Goal: Find specific page/section: Find specific page/section

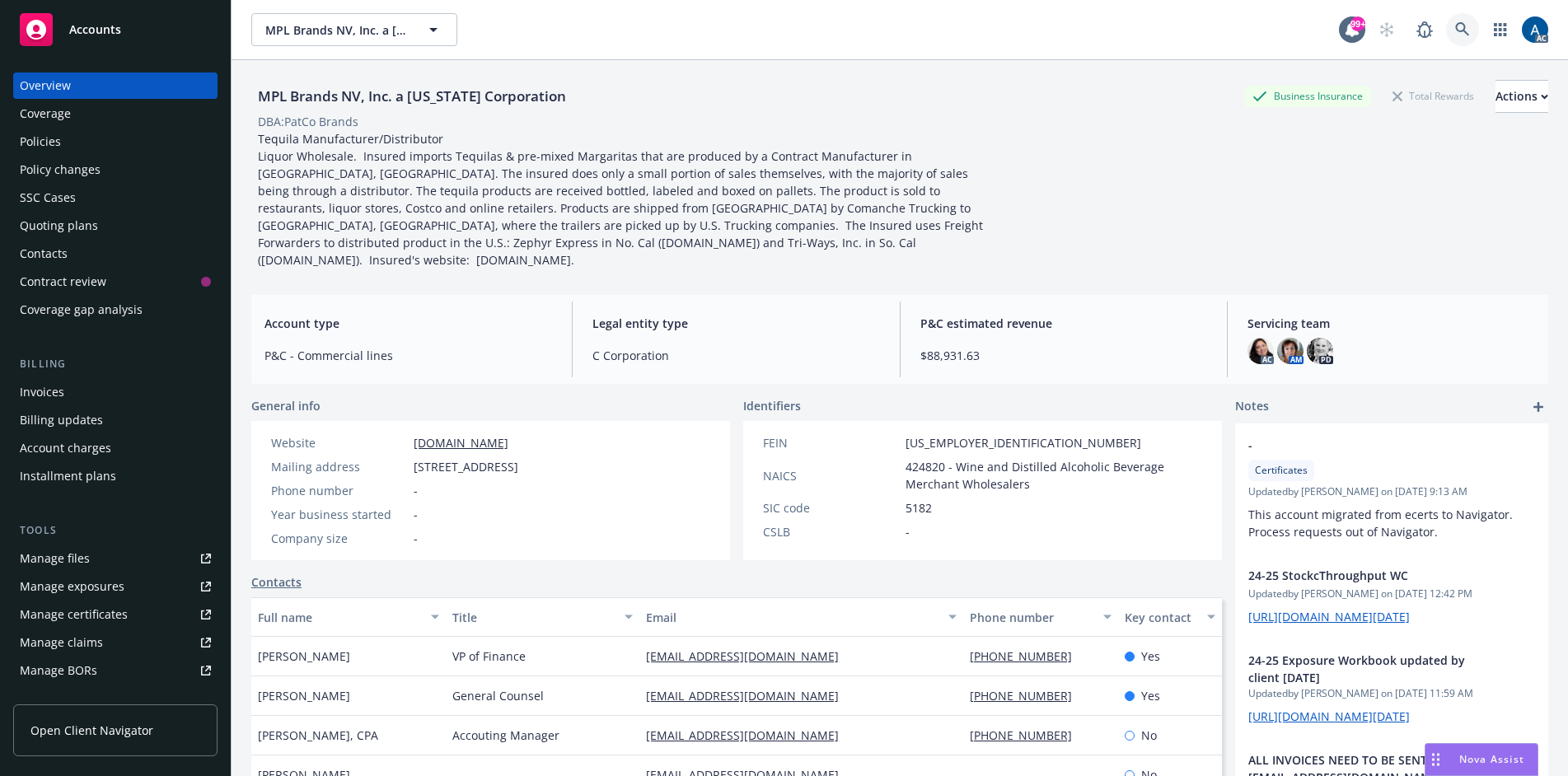
click at [1455, 23] on icon at bounding box center [1462, 29] width 15 height 15
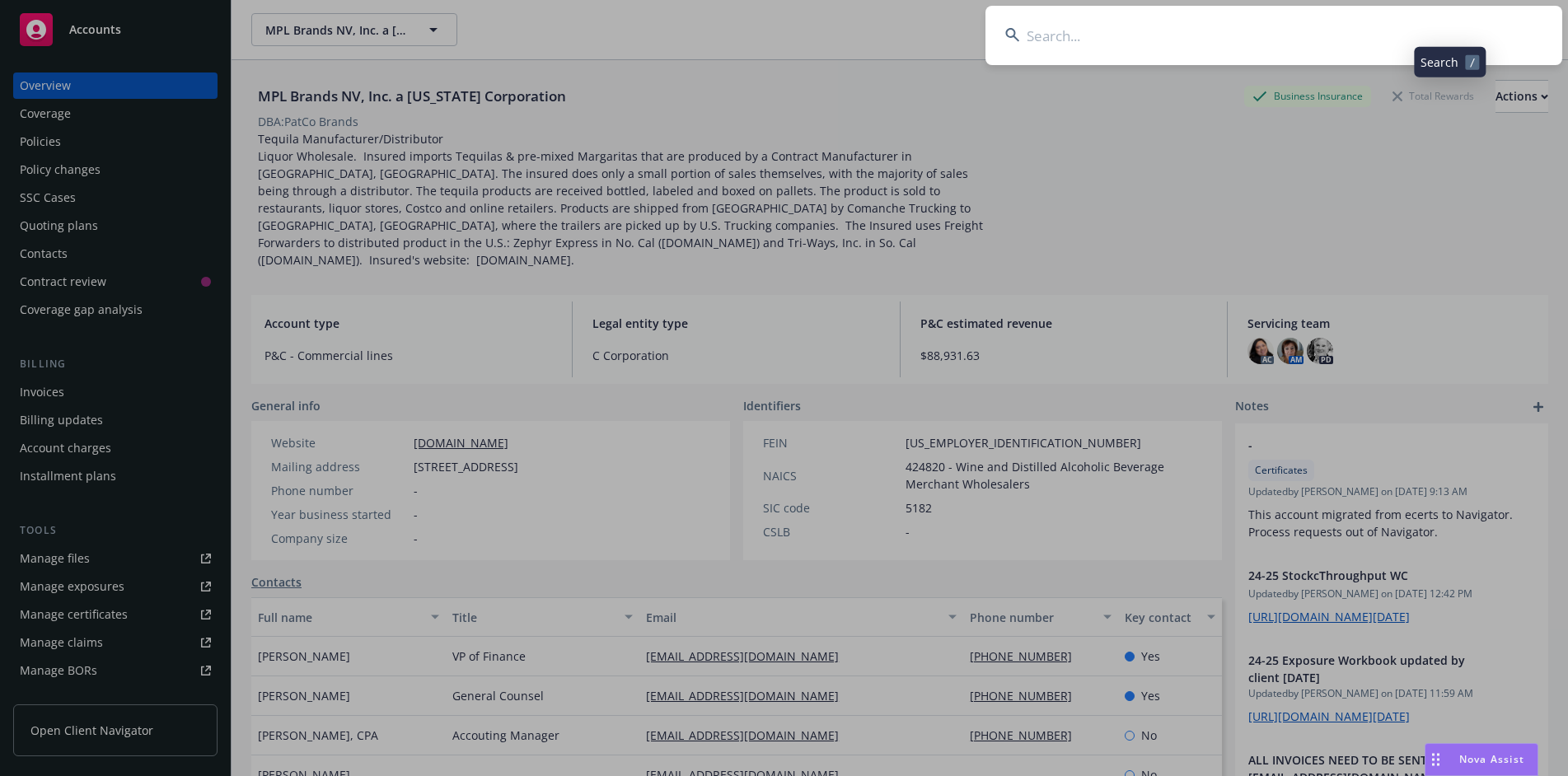
click at [1226, 44] on input at bounding box center [1274, 35] width 577 height 59
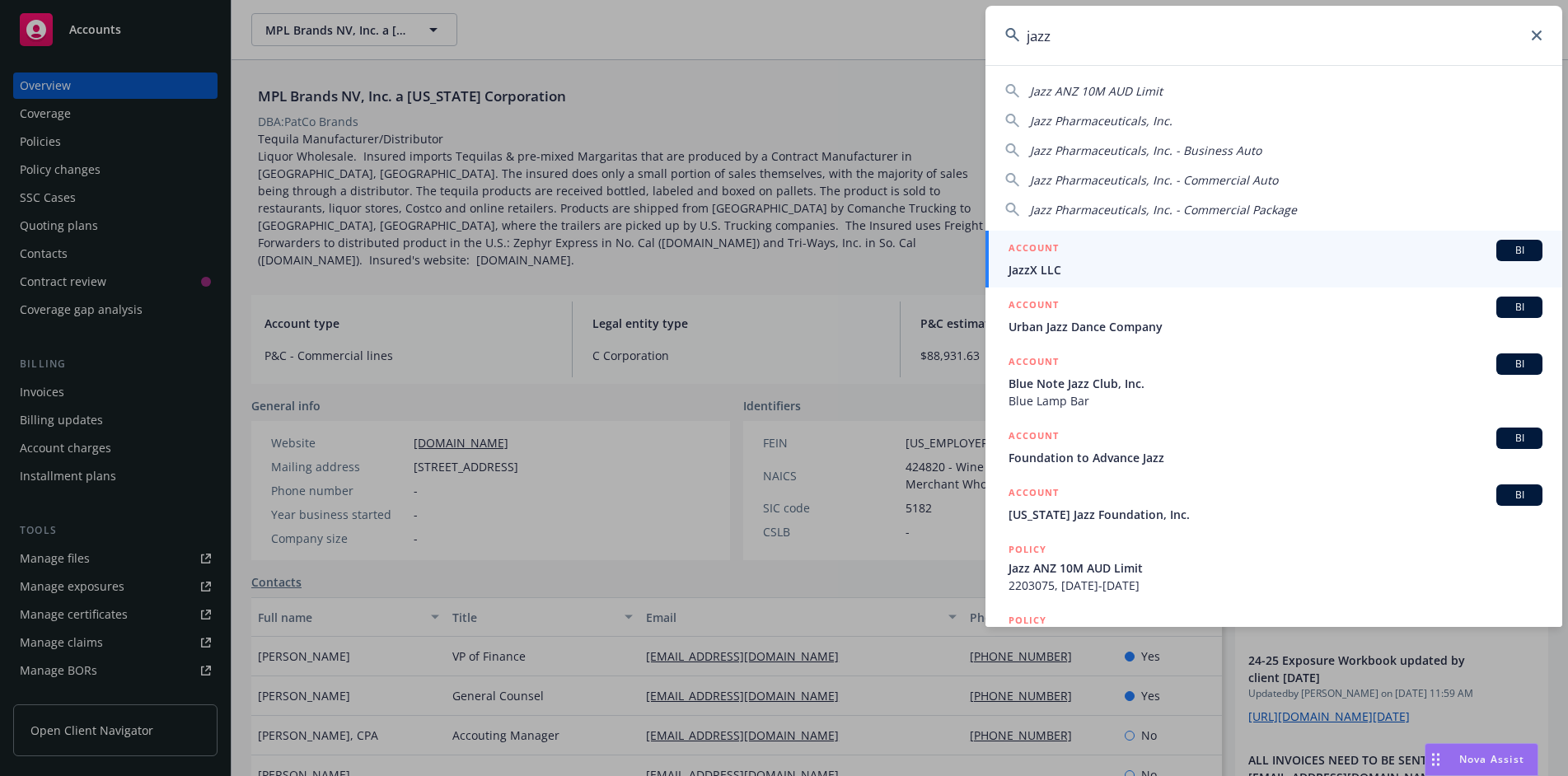
click at [1174, 121] on div "Jazz Pharmaceuticals, Inc." at bounding box center [1274, 121] width 538 height 17
type input "Jazz Pharmaceuticals, Inc."
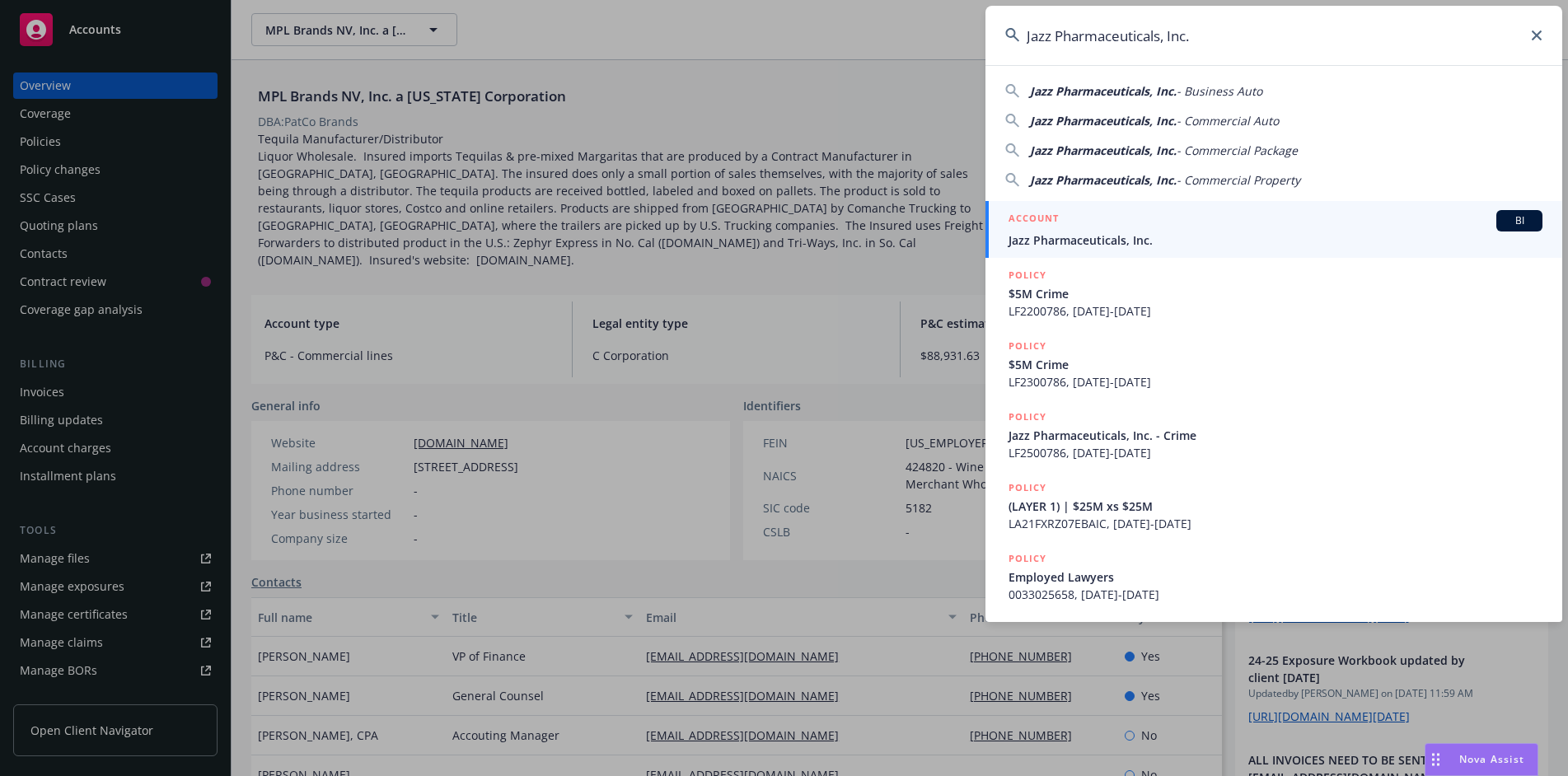
click at [1178, 234] on span "Jazz Pharmaceuticals, Inc." at bounding box center [1275, 240] width 534 height 17
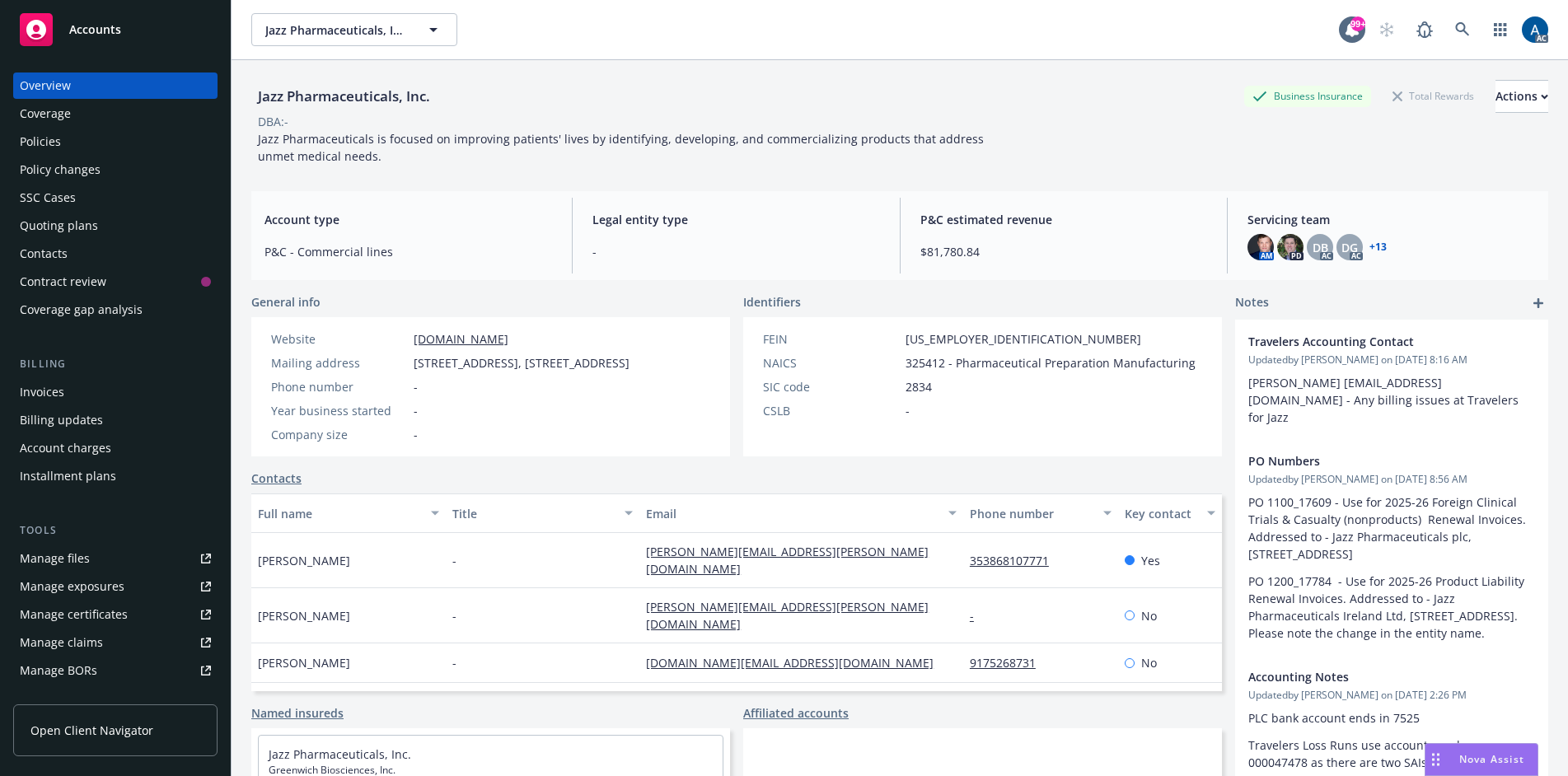
click at [53, 134] on div "Policies" at bounding box center [40, 141] width 41 height 27
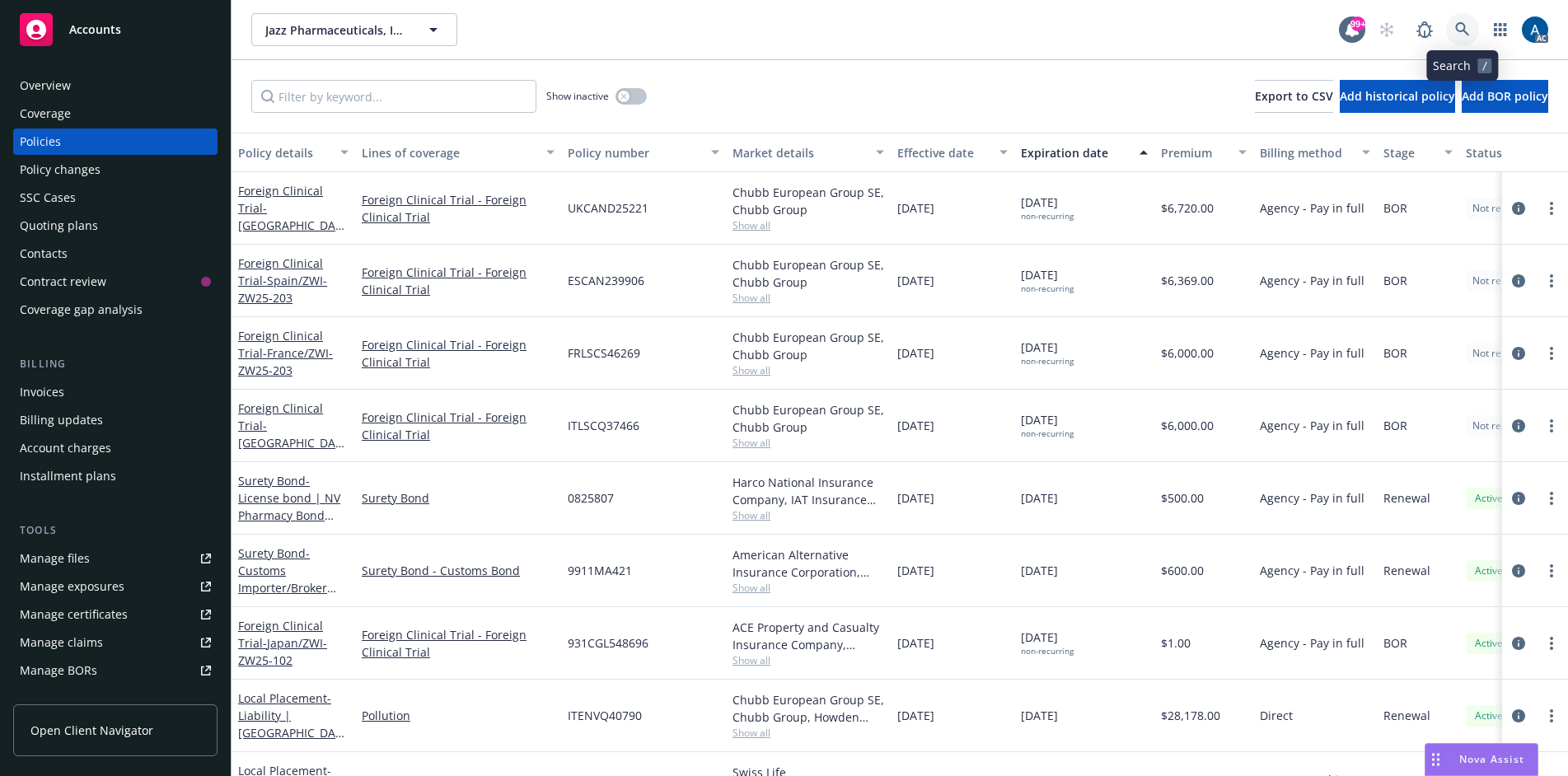
click at [1465, 22] on icon at bounding box center [1462, 29] width 15 height 15
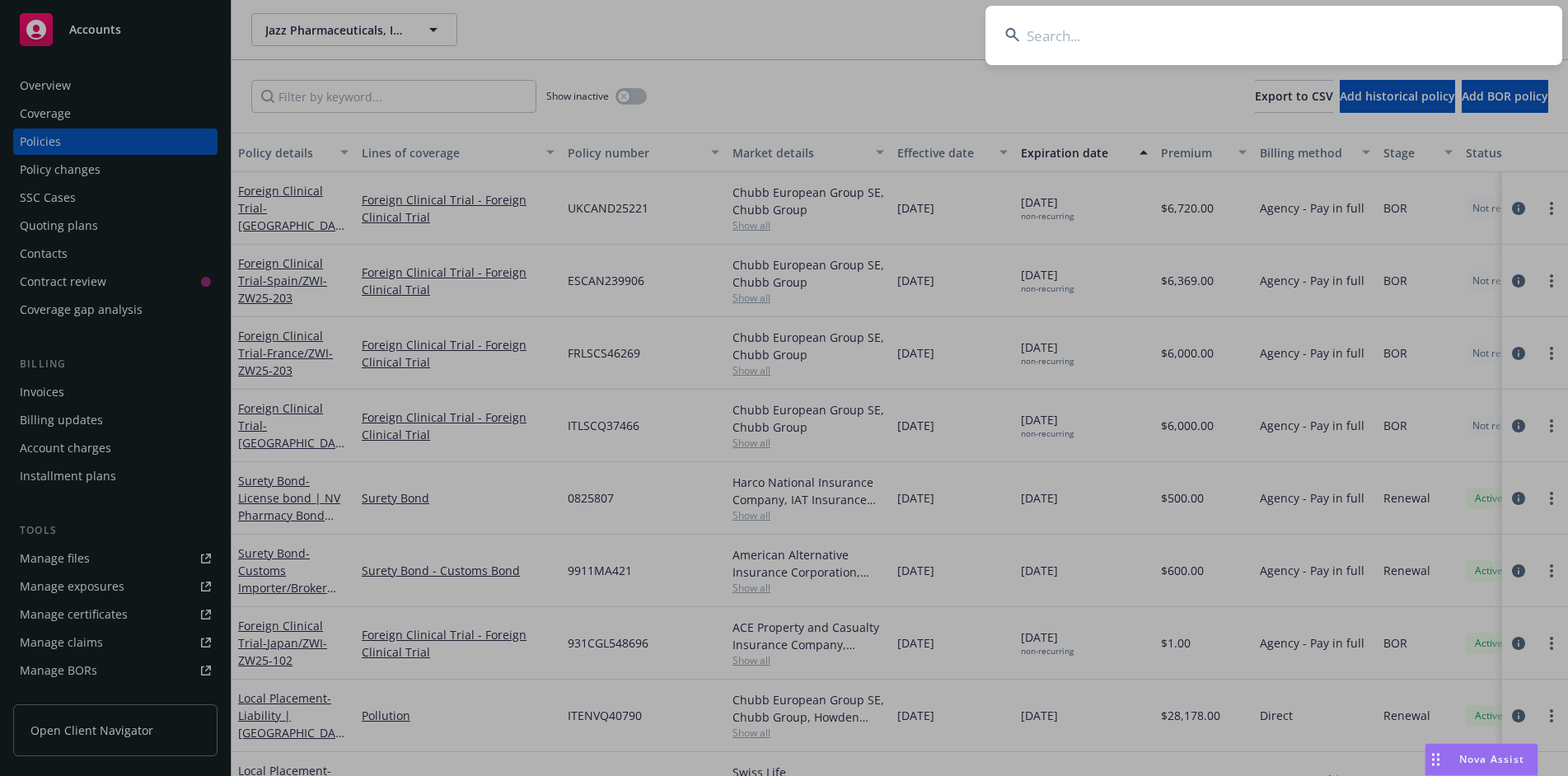
click at [1407, 27] on input at bounding box center [1274, 35] width 577 height 59
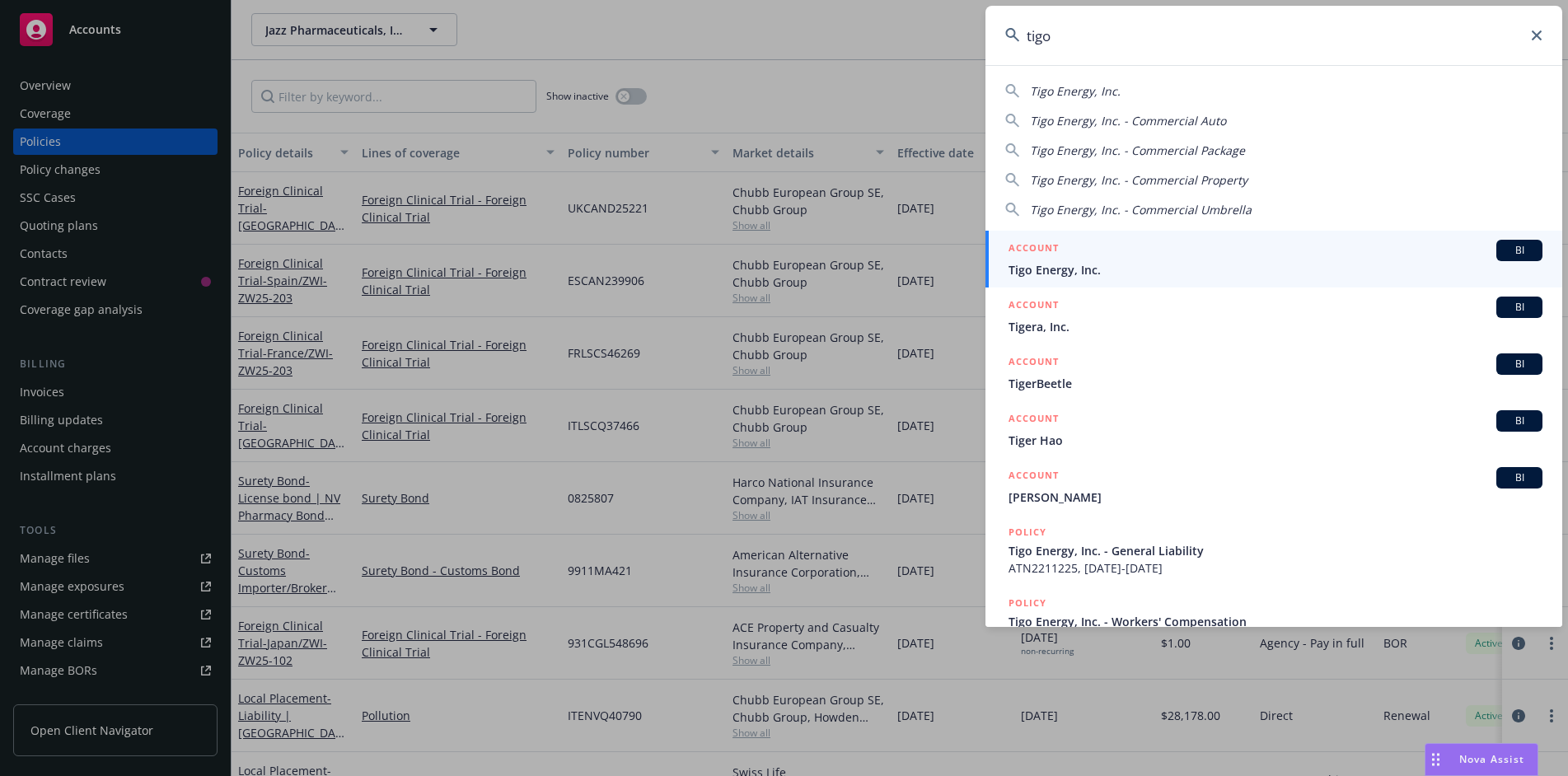
type input "tigo"
click at [1130, 265] on span "Tigo Energy, Inc." at bounding box center [1275, 270] width 534 height 17
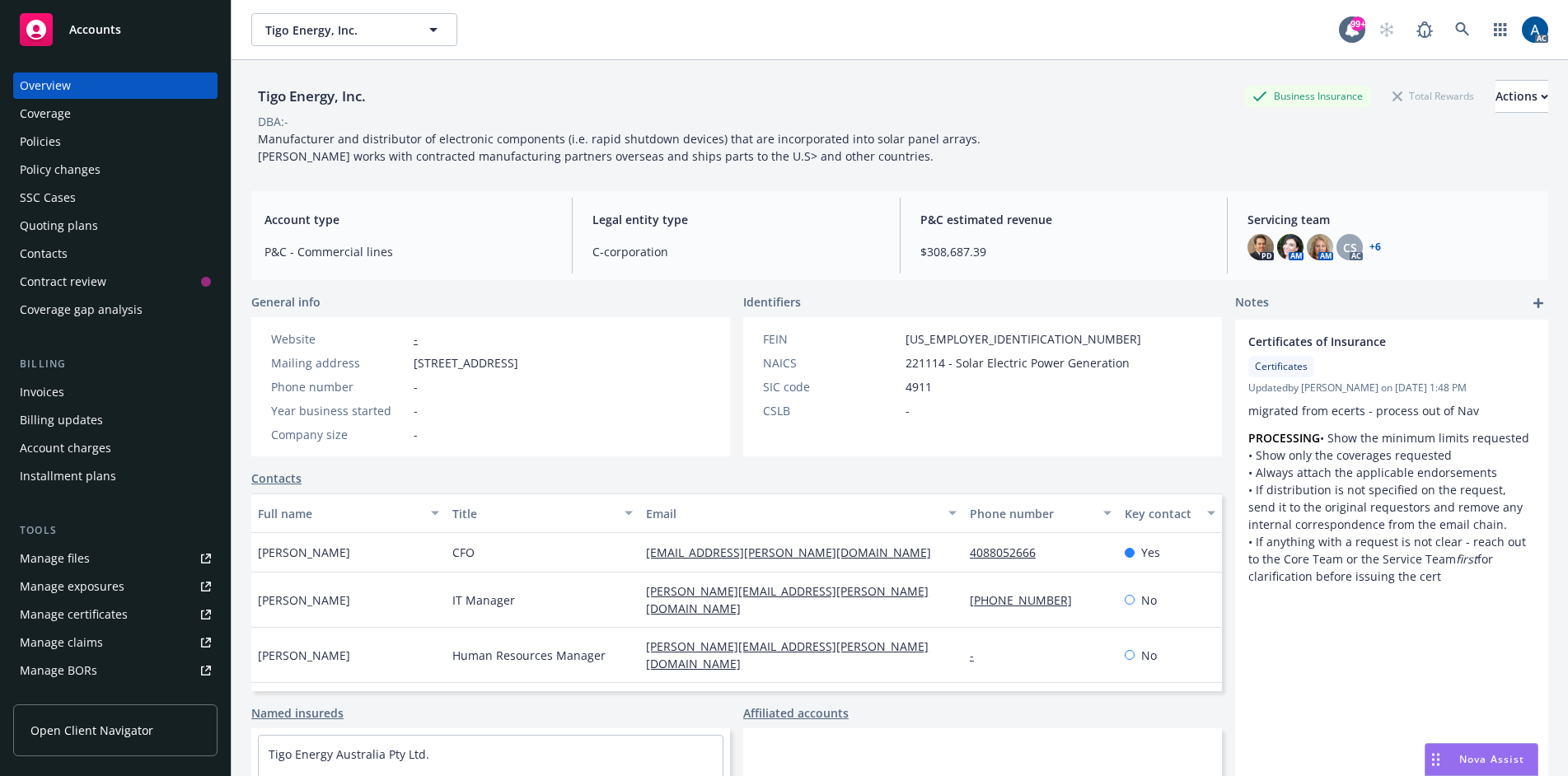
click at [61, 145] on div "Policies" at bounding box center [115, 141] width 191 height 27
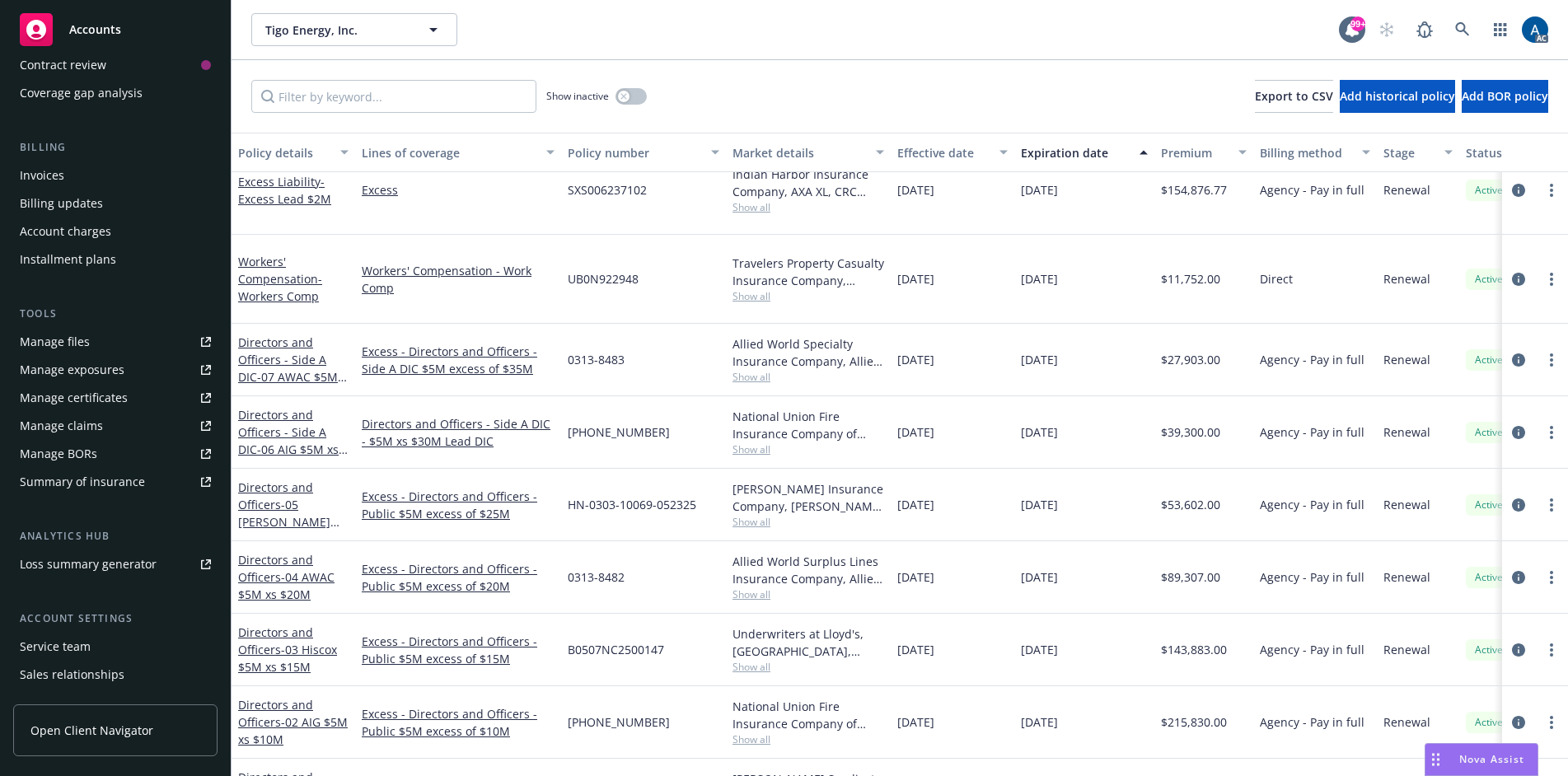
scroll to position [247, 0]
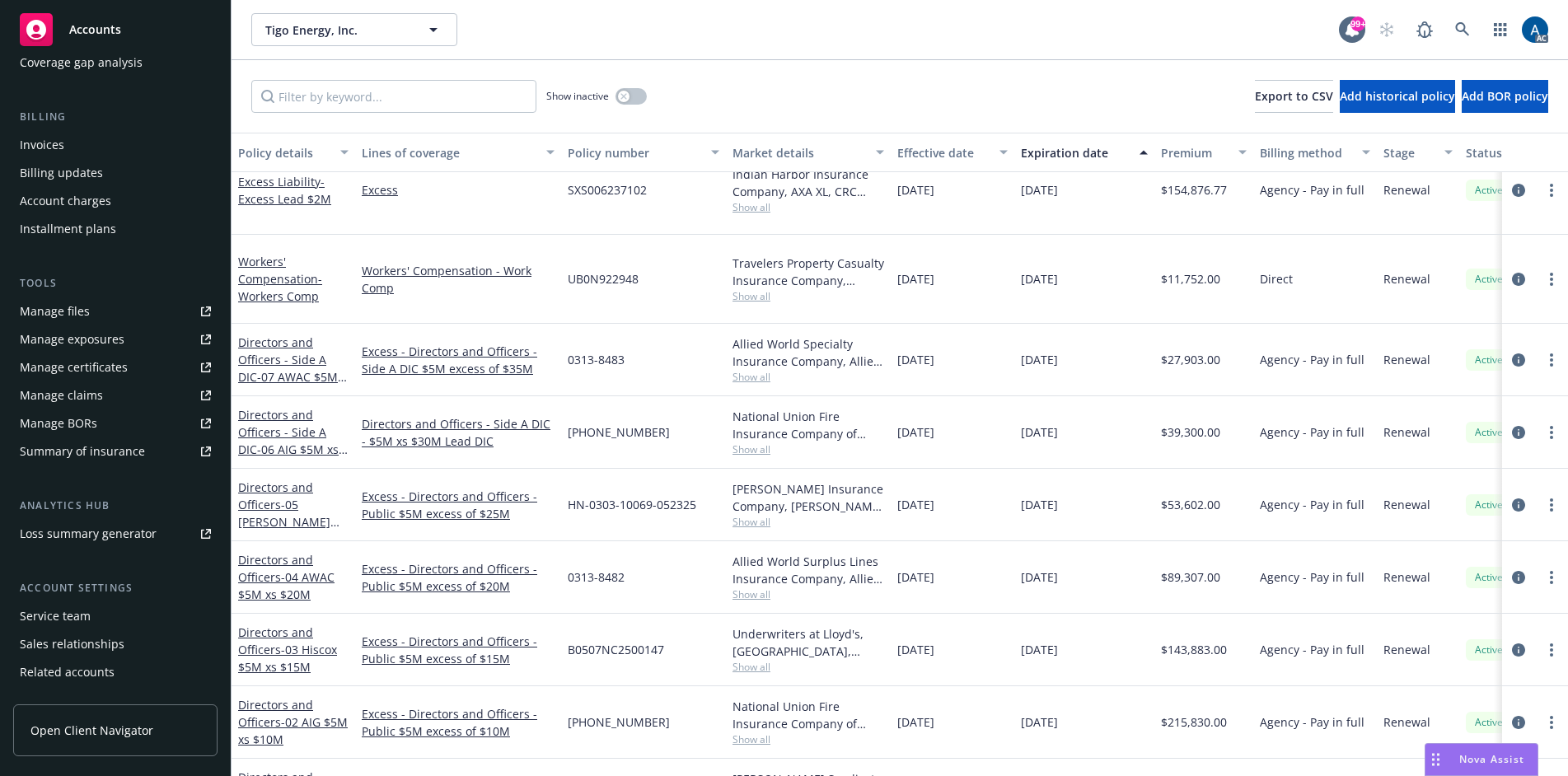
click at [112, 734] on span "Open Client Navigator" at bounding box center [92, 730] width 122 height 17
